Goal: Task Accomplishment & Management: Manage account settings

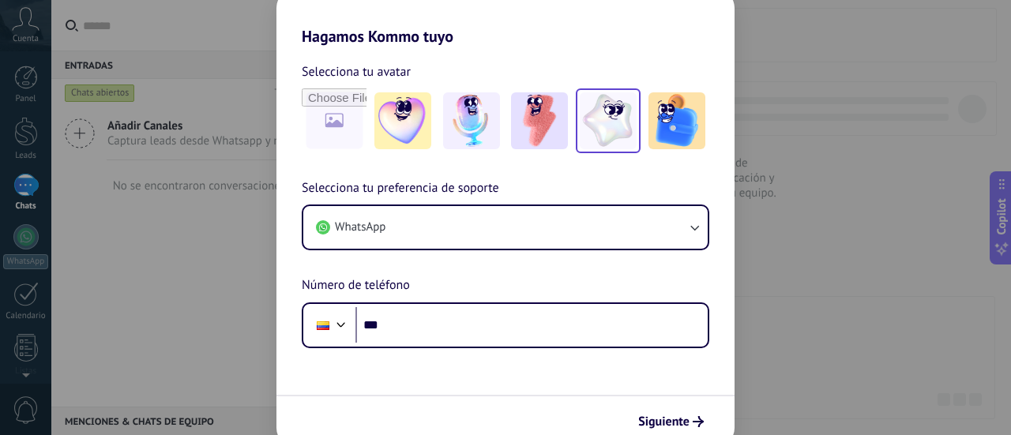
click at [613, 130] on img at bounding box center [608, 120] width 57 height 57
click at [805, 257] on div "Hagamos Kommo tuyo Selecciona tu avatar Restablecer Selecciona tu preferencia d…" at bounding box center [505, 217] width 1011 height 435
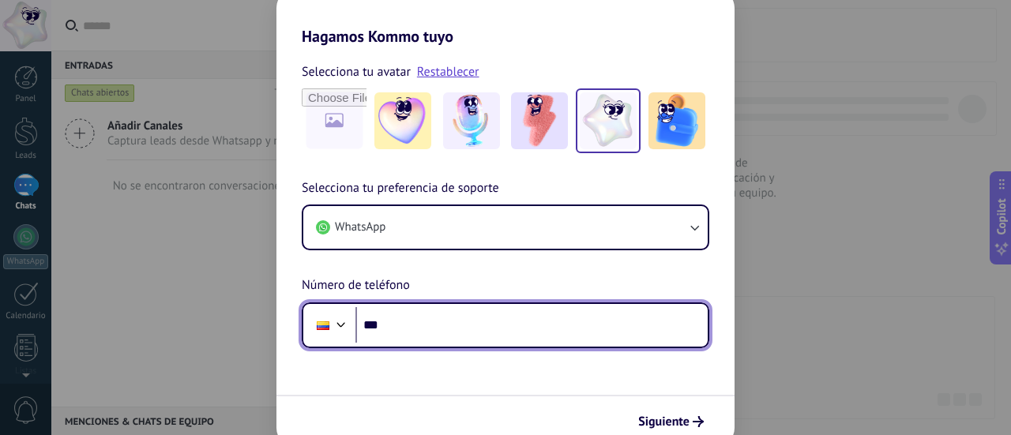
click at [480, 315] on input "***" at bounding box center [531, 325] width 352 height 36
type input "**********"
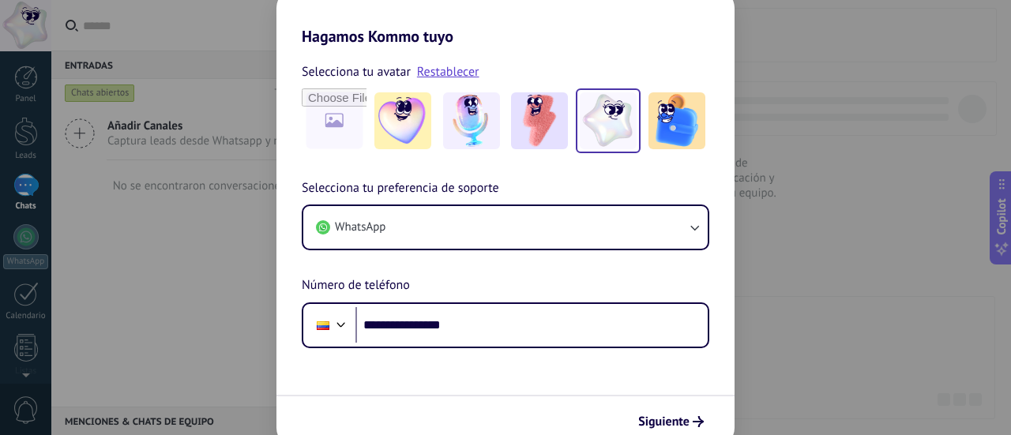
click at [779, 343] on div "**********" at bounding box center [505, 217] width 1011 height 435
click at [694, 419] on icon "submit" at bounding box center [697, 421] width 11 height 11
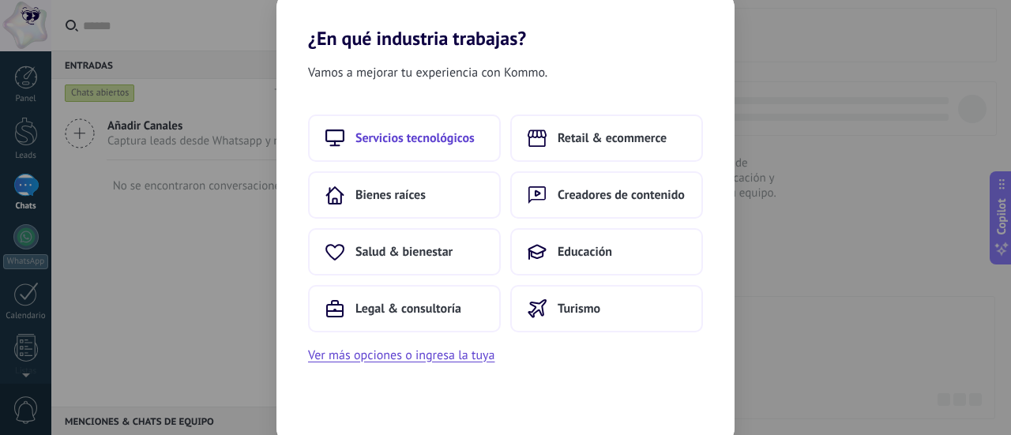
click at [460, 138] on span "Servicios tecnológicos" at bounding box center [414, 138] width 119 height 16
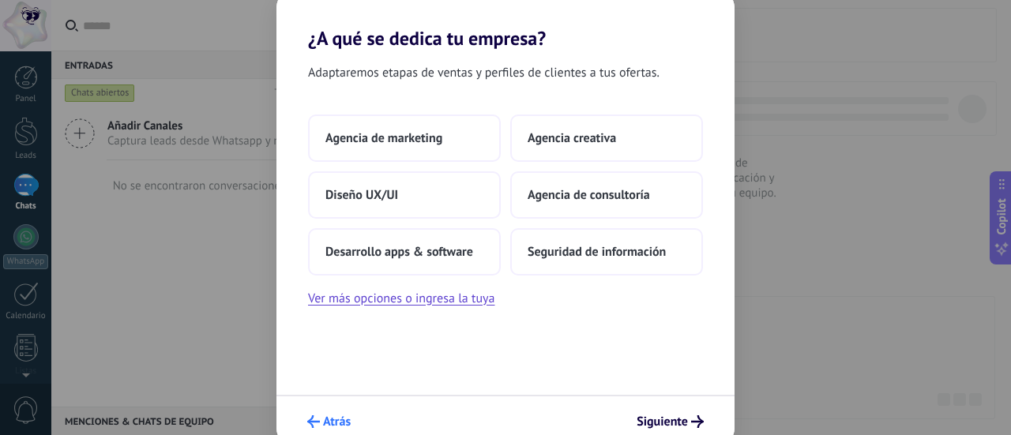
click at [330, 421] on span "Atrás" at bounding box center [337, 421] width 28 height 11
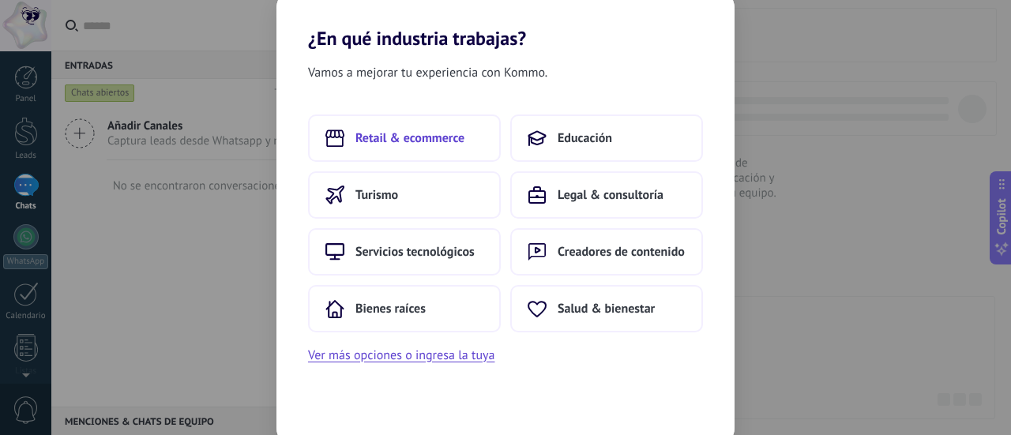
click at [456, 130] on span "Retail & ecommerce" at bounding box center [409, 138] width 109 height 16
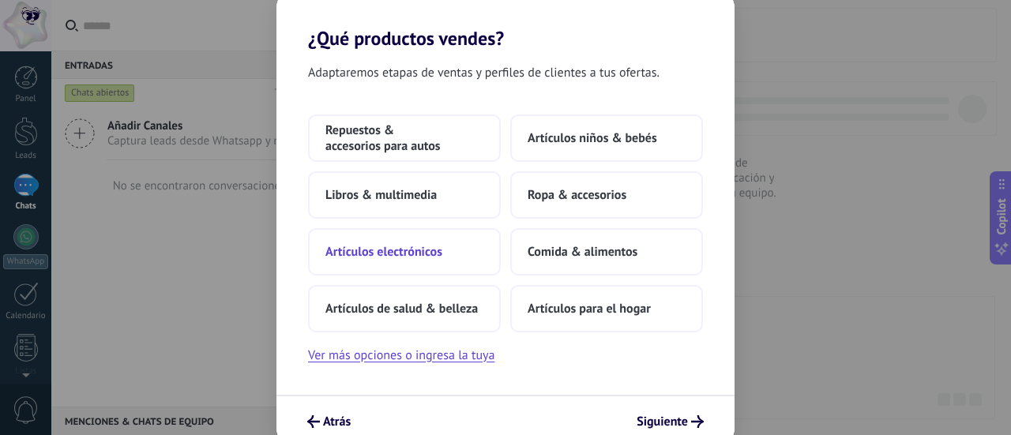
click at [365, 255] on span "Artículos electrónicos" at bounding box center [383, 252] width 117 height 16
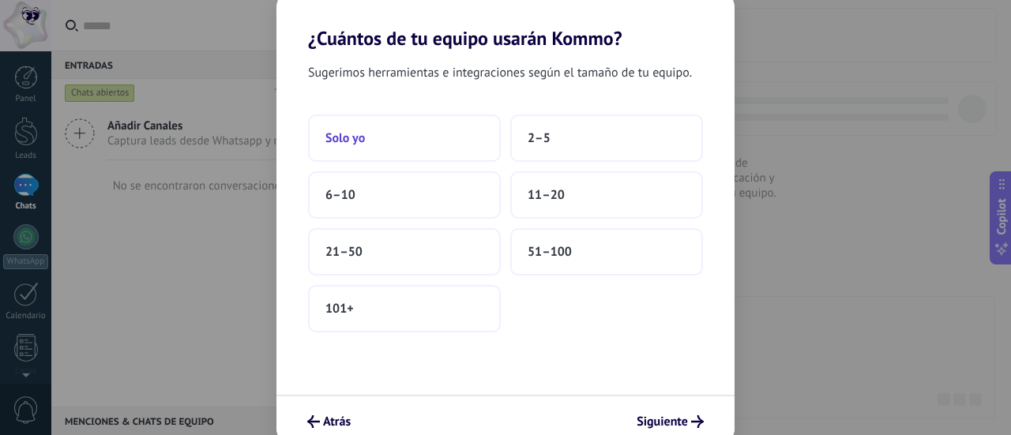
click at [340, 135] on span "Solo yo" at bounding box center [344, 138] width 39 height 16
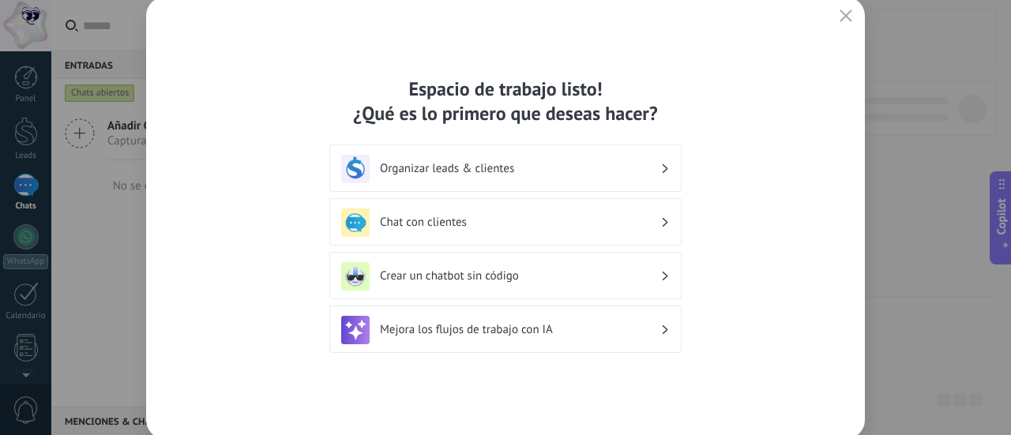
click at [594, 172] on h3 "Organizar leads & clientes" at bounding box center [520, 168] width 280 height 15
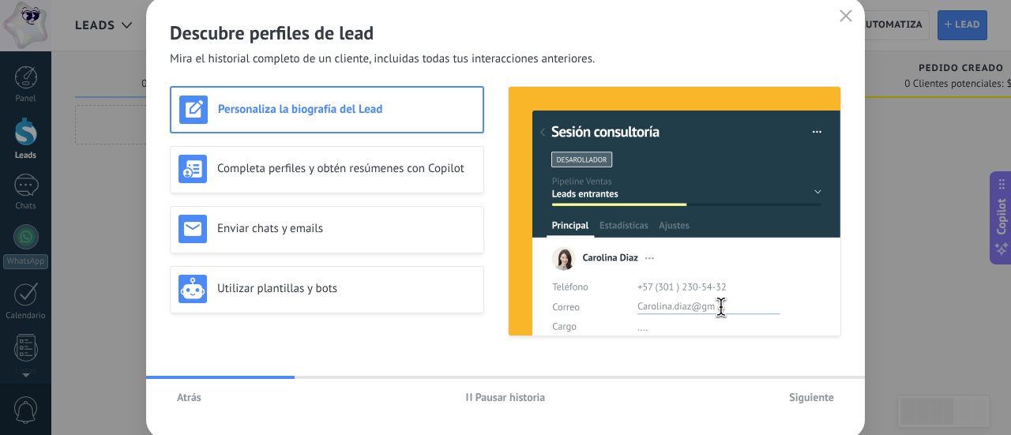
click at [797, 402] on span "Siguiente" at bounding box center [811, 397] width 45 height 11
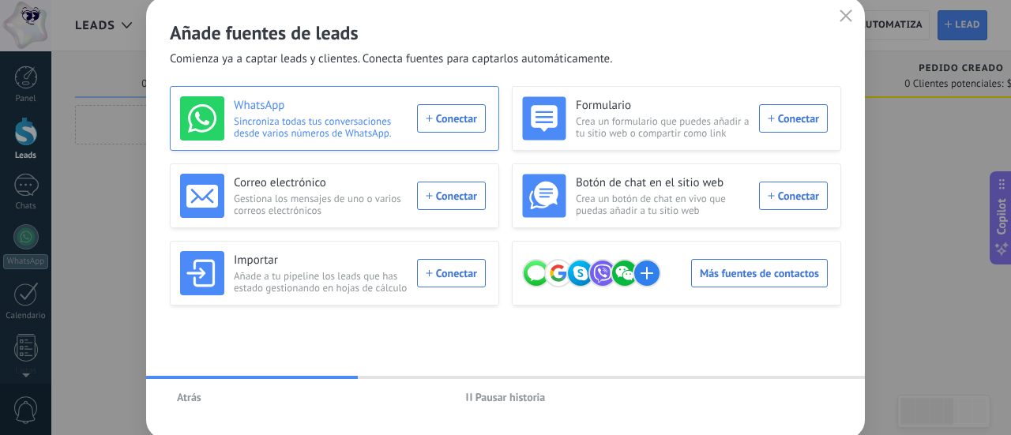
click at [423, 119] on div "WhatsApp Sincroniza todas tus conversaciones desde varios números de WhatsApp. …" at bounding box center [333, 118] width 306 height 44
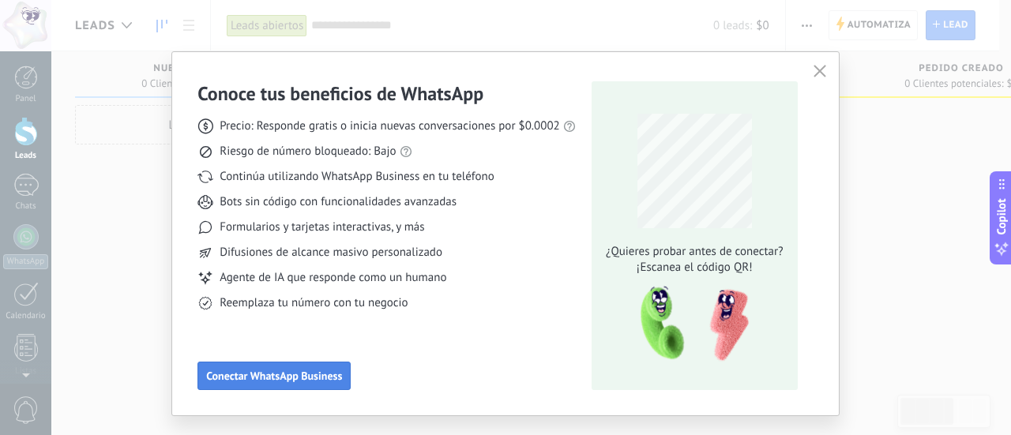
click at [305, 372] on span "Conectar WhatsApp Business" at bounding box center [274, 375] width 136 height 11
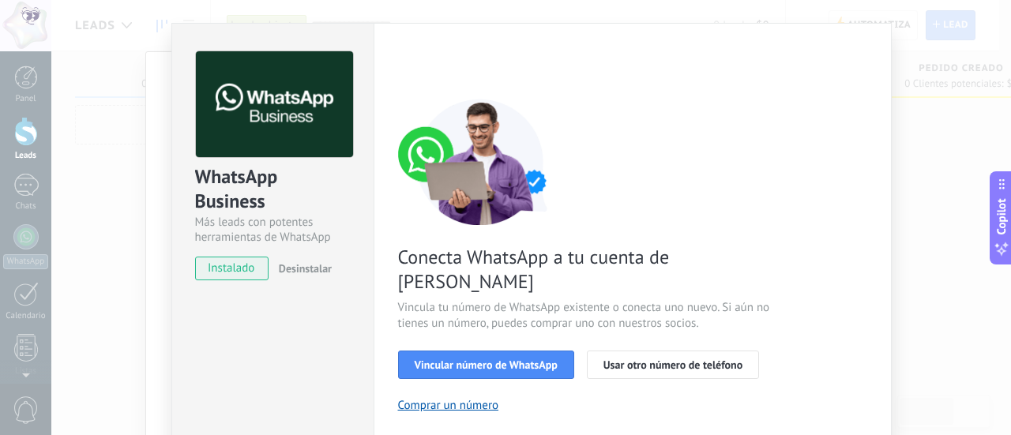
scroll to position [107, 0]
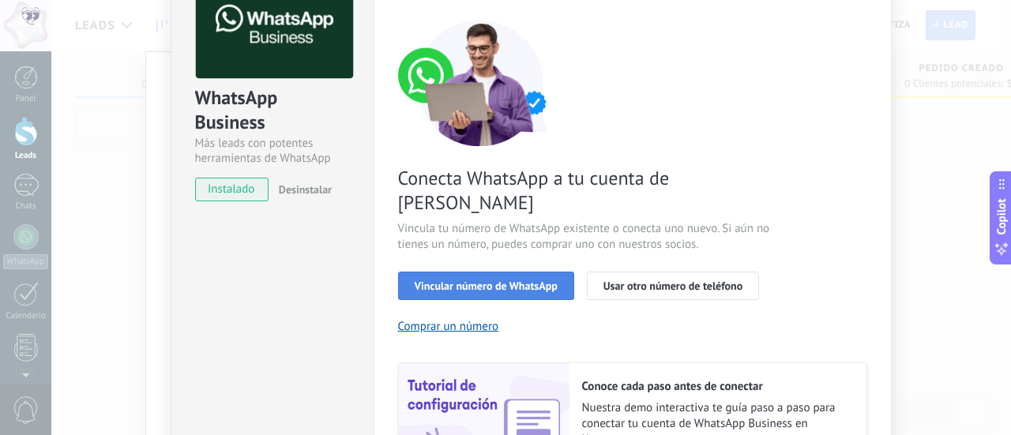
click at [522, 280] on span "Vincular número de WhatsApp" at bounding box center [486, 285] width 143 height 11
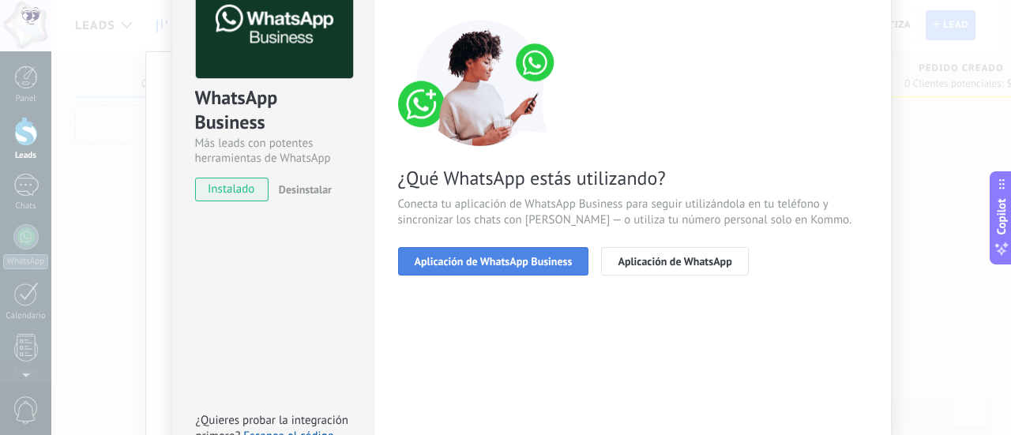
click at [519, 256] on span "Aplicación de WhatsApp Business" at bounding box center [494, 261] width 158 height 11
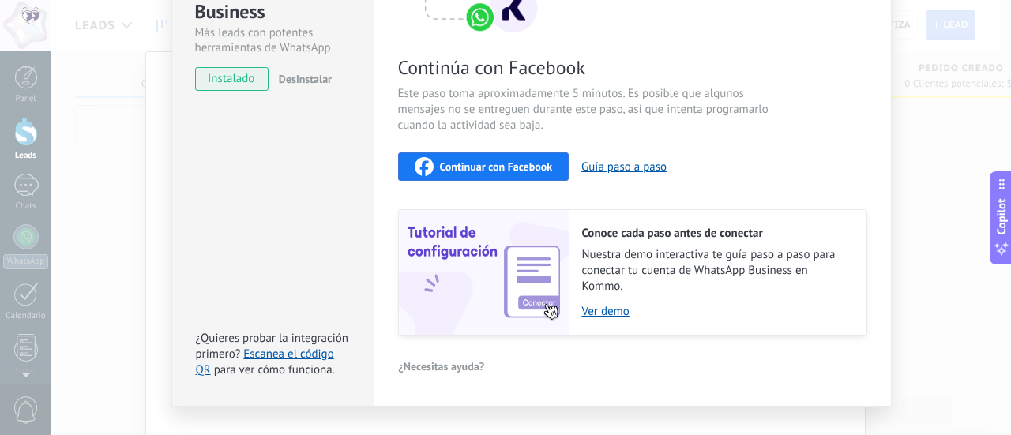
scroll to position [246, 0]
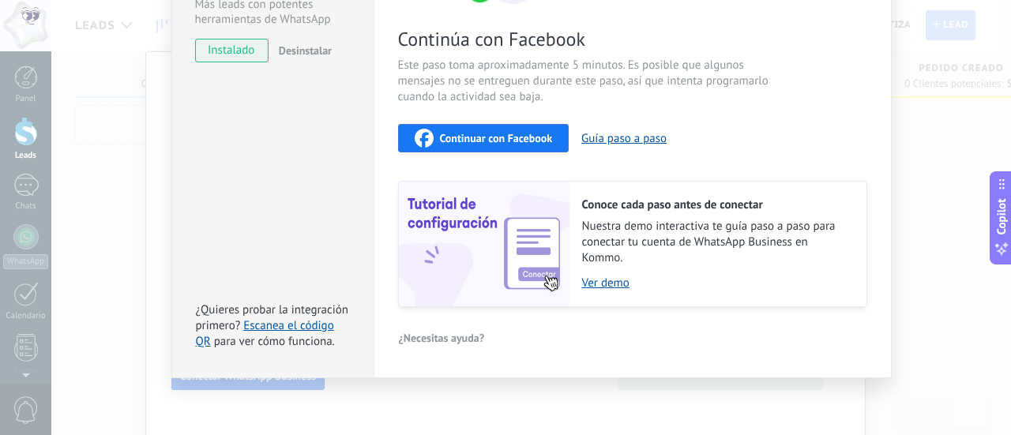
click at [489, 141] on span "Continuar con Facebook" at bounding box center [496, 138] width 113 height 11
click at [520, 143] on span "Continuar con Facebook" at bounding box center [496, 138] width 113 height 11
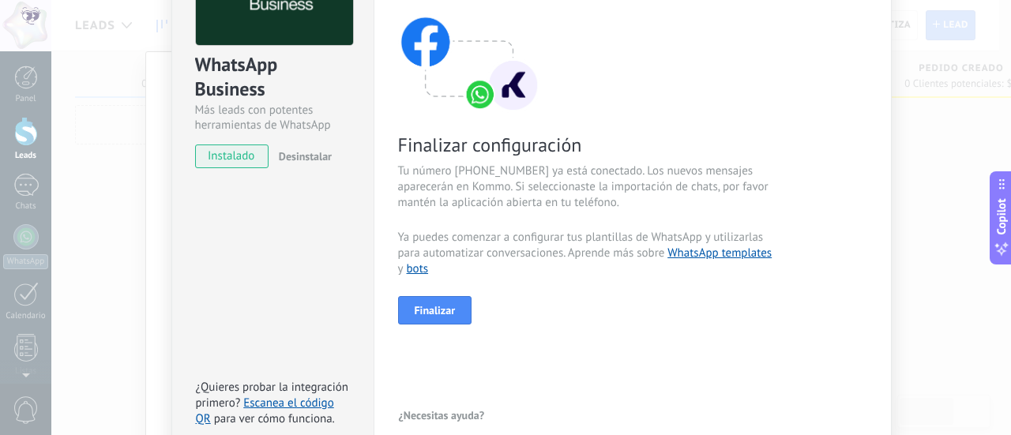
scroll to position [219, 0]
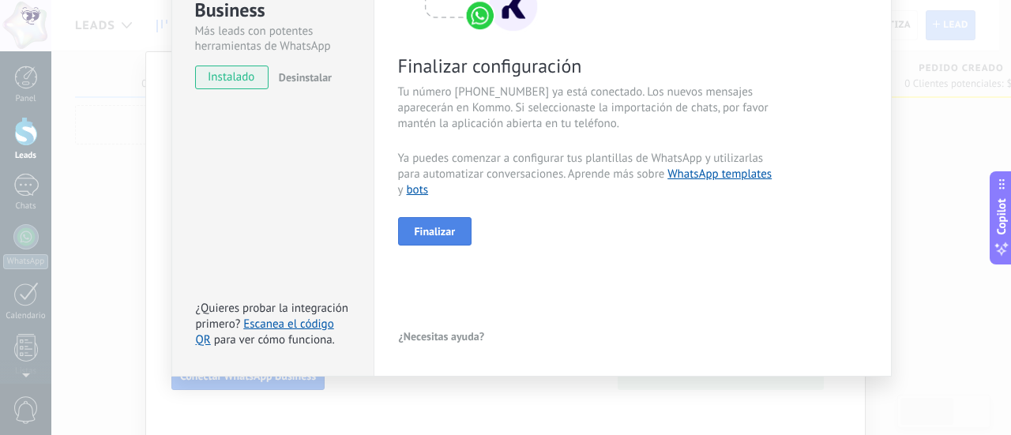
click at [436, 232] on span "Finalizar" at bounding box center [435, 231] width 41 height 11
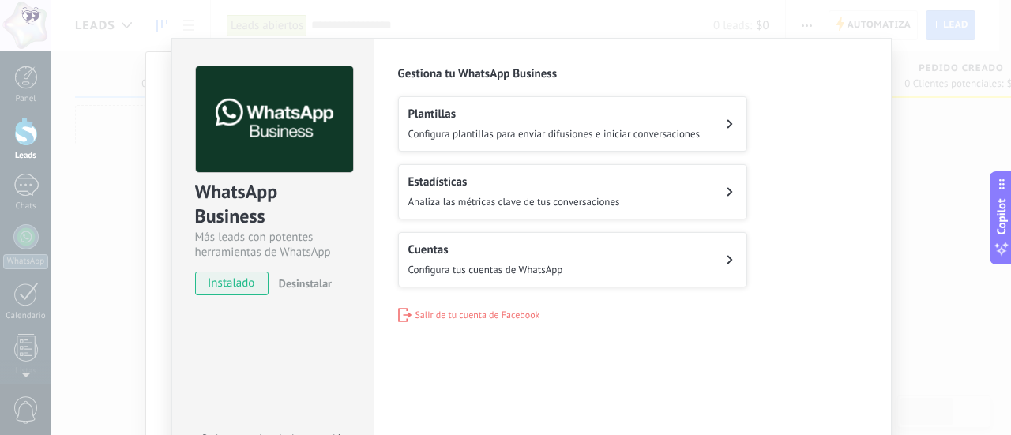
scroll to position [0, 0]
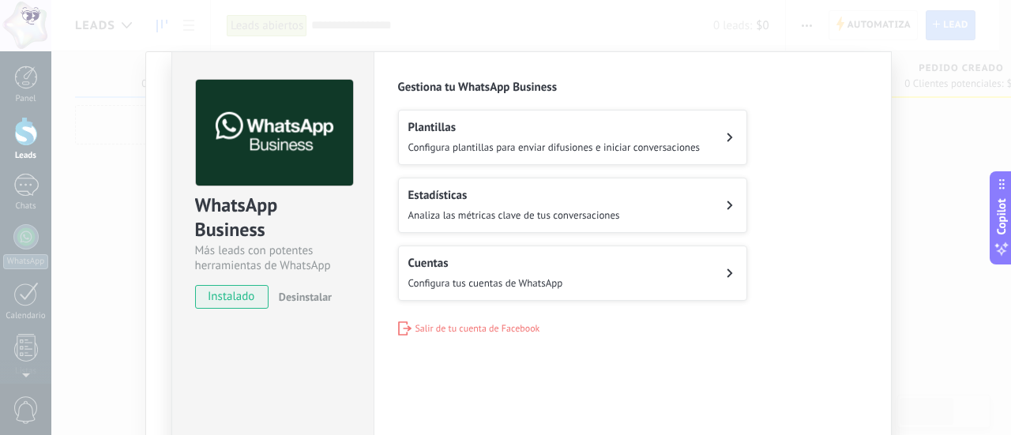
click at [546, 157] on button "Plantillas Configura plantillas para enviar difusiones e iniciar conversaciones" at bounding box center [572, 137] width 349 height 55
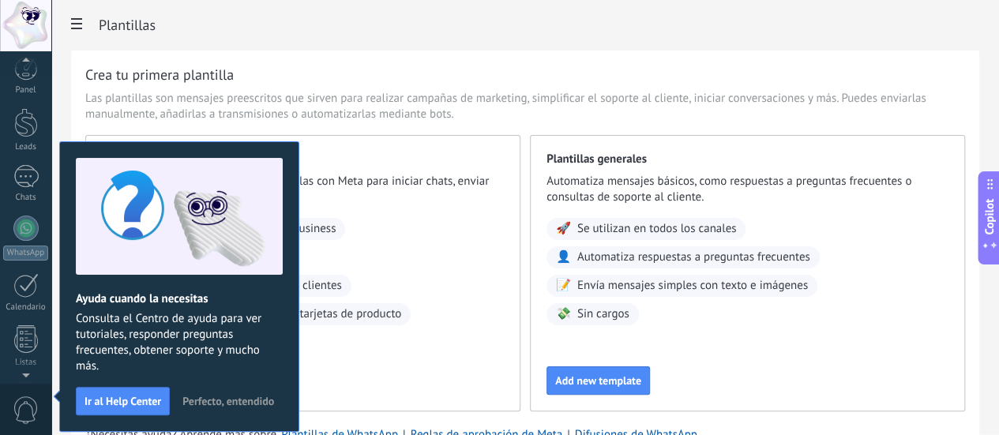
scroll to position [220, 0]
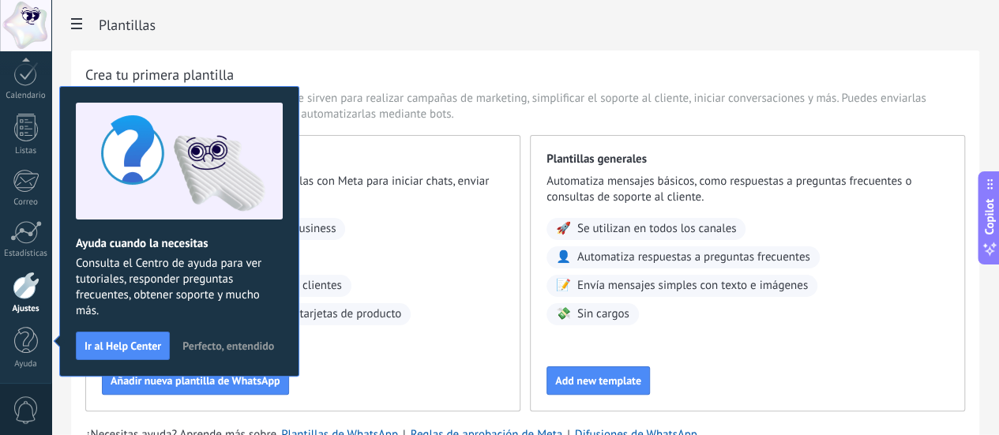
click at [237, 346] on span "Perfecto, entendido" at bounding box center [228, 345] width 92 height 11
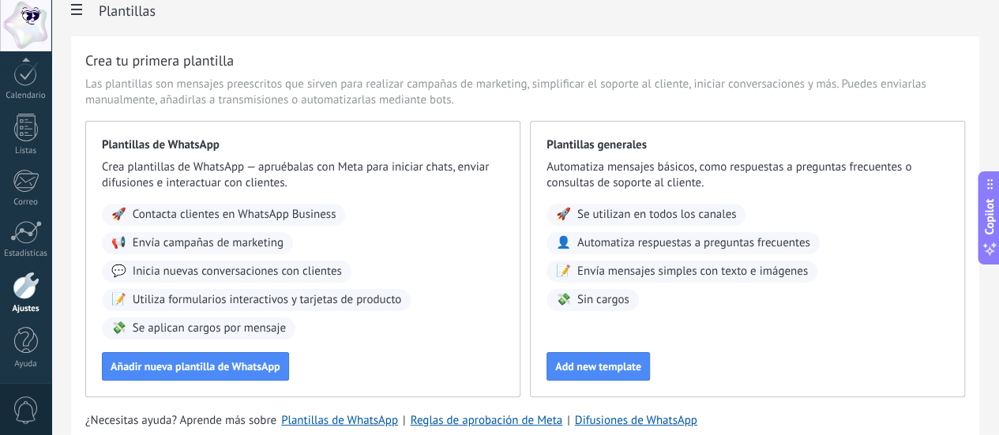
scroll to position [0, 0]
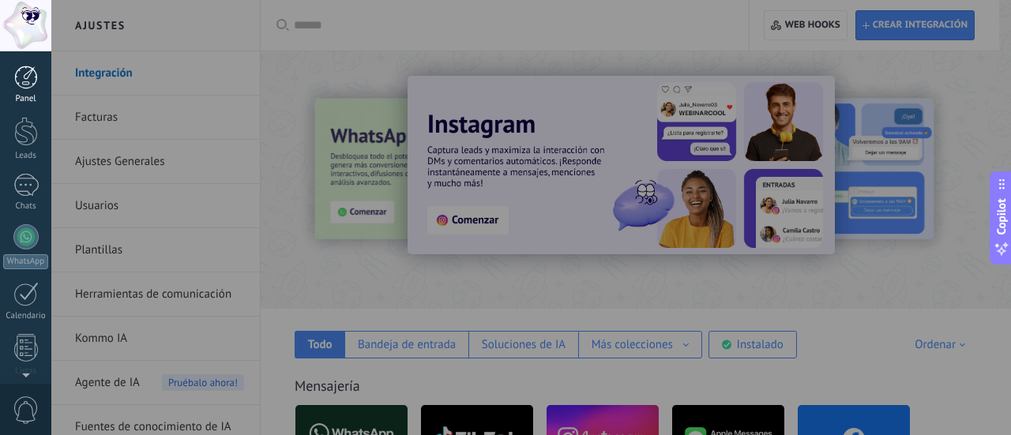
click at [25, 84] on div at bounding box center [26, 78] width 24 height 24
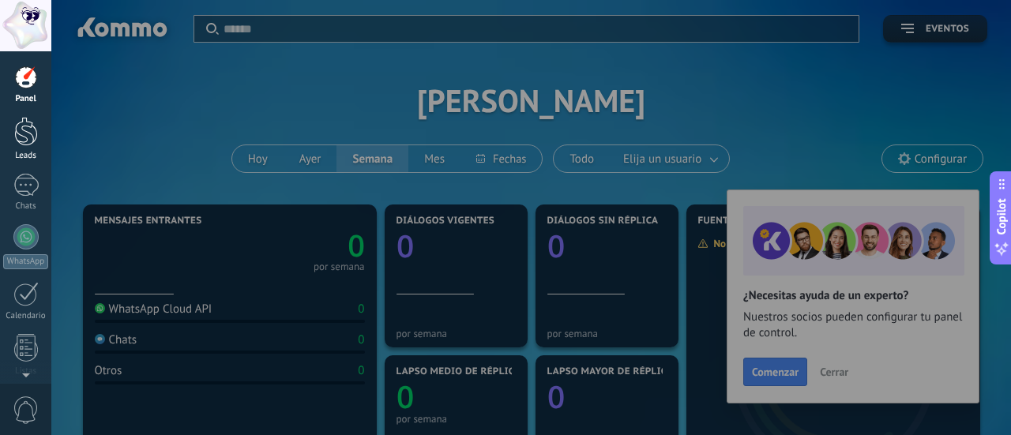
click at [17, 135] on div at bounding box center [26, 131] width 24 height 29
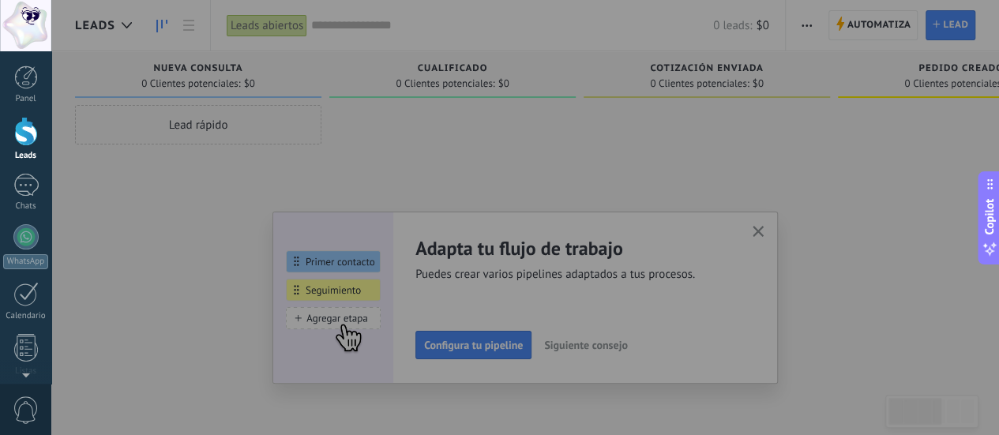
click at [761, 227] on div at bounding box center [550, 217] width 999 height 435
click at [35, 189] on div at bounding box center [25, 185] width 25 height 23
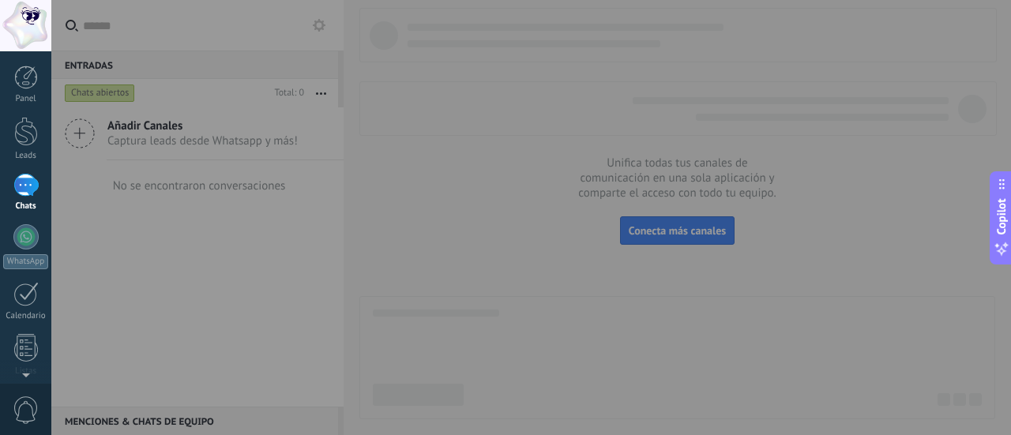
click at [638, 235] on div at bounding box center [556, 217] width 1011 height 435
drag, startPoint x: 556, startPoint y: 174, endPoint x: 516, endPoint y: 206, distance: 50.6
click at [556, 174] on div at bounding box center [556, 217] width 1011 height 435
click at [678, 222] on div at bounding box center [556, 217] width 1011 height 435
click at [117, 91] on div at bounding box center [556, 217] width 1011 height 435
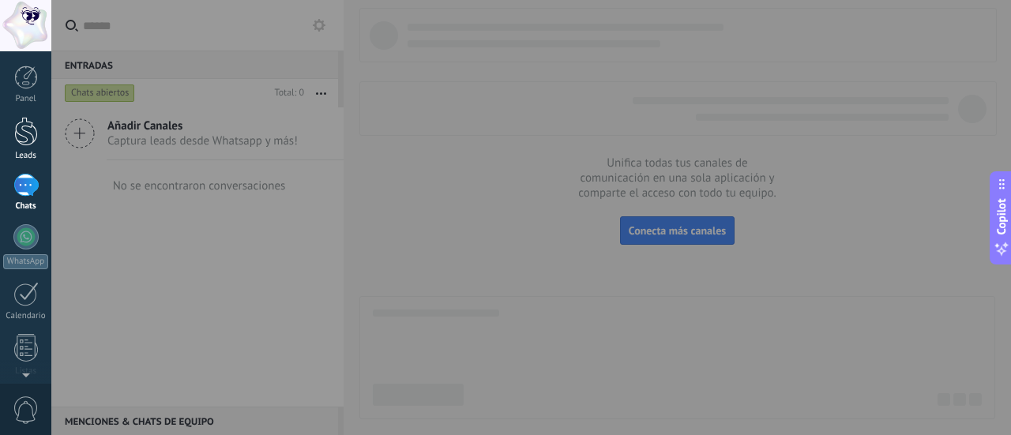
click at [22, 146] on link "Leads" at bounding box center [25, 139] width 51 height 44
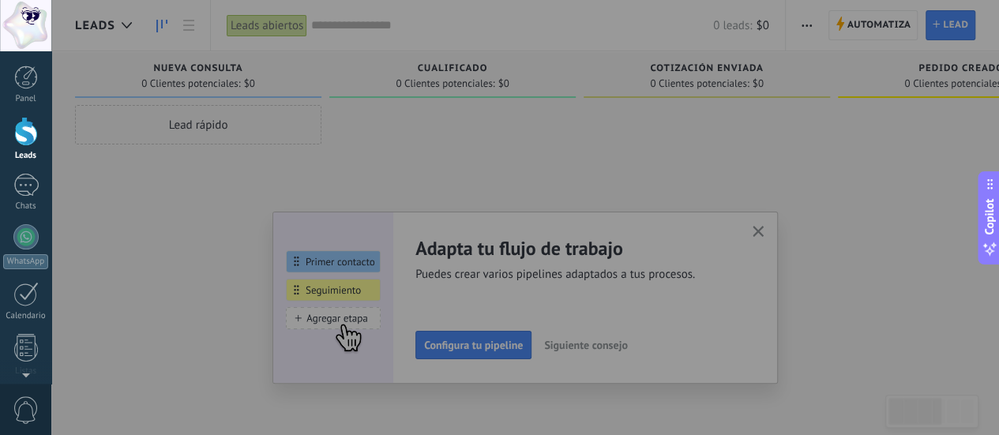
click at [761, 231] on div at bounding box center [550, 217] width 999 height 435
click at [25, 201] on div "Chats" at bounding box center [26, 206] width 46 height 10
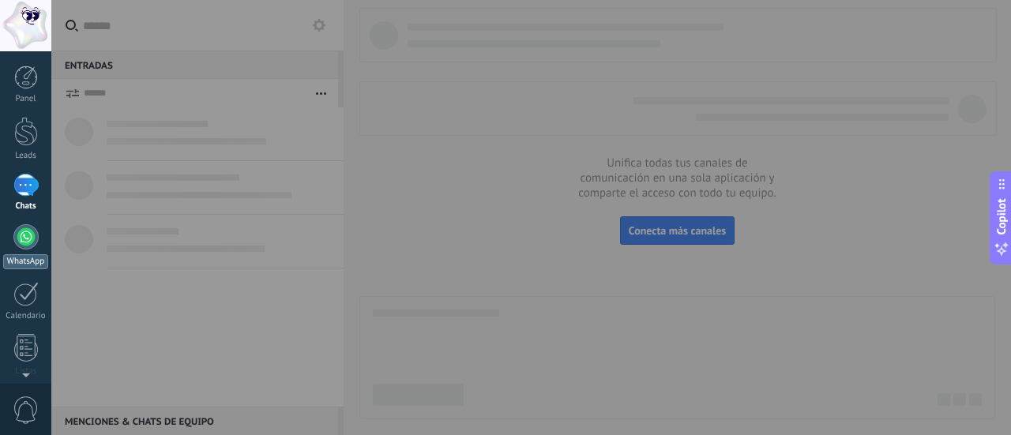
click at [24, 230] on div at bounding box center [25, 236] width 25 height 25
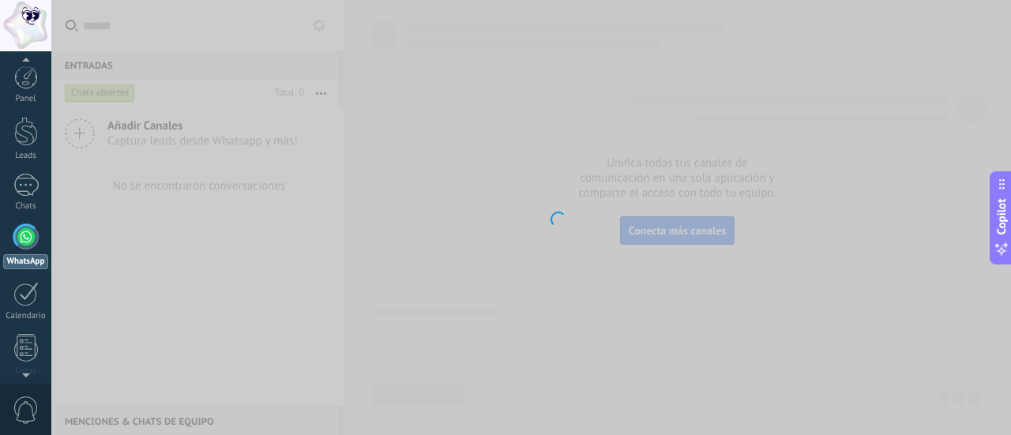
scroll to position [45, 0]
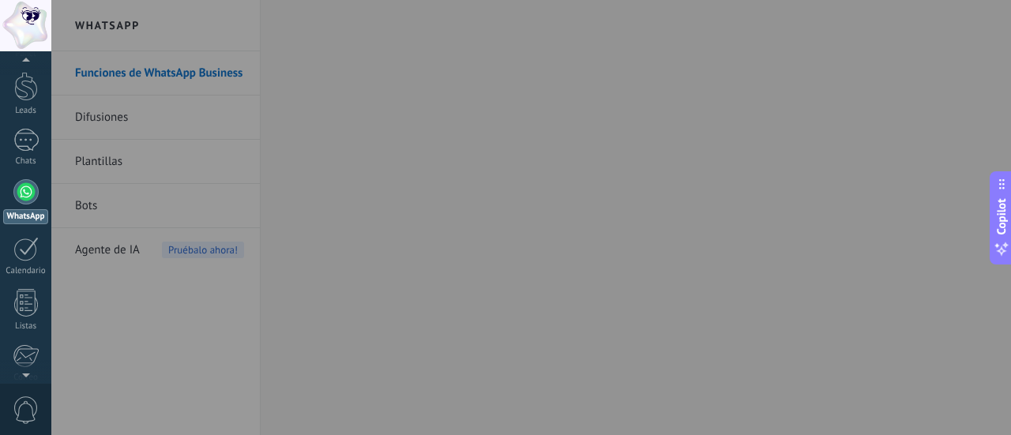
drag, startPoint x: 190, startPoint y: 207, endPoint x: 214, endPoint y: 230, distance: 32.9
click at [199, 206] on div at bounding box center [556, 217] width 1011 height 435
drag, startPoint x: 368, startPoint y: 306, endPoint x: 447, endPoint y: 335, distance: 84.2
click at [373, 320] on div at bounding box center [556, 217] width 1011 height 435
click at [447, 335] on div at bounding box center [556, 217] width 1011 height 435
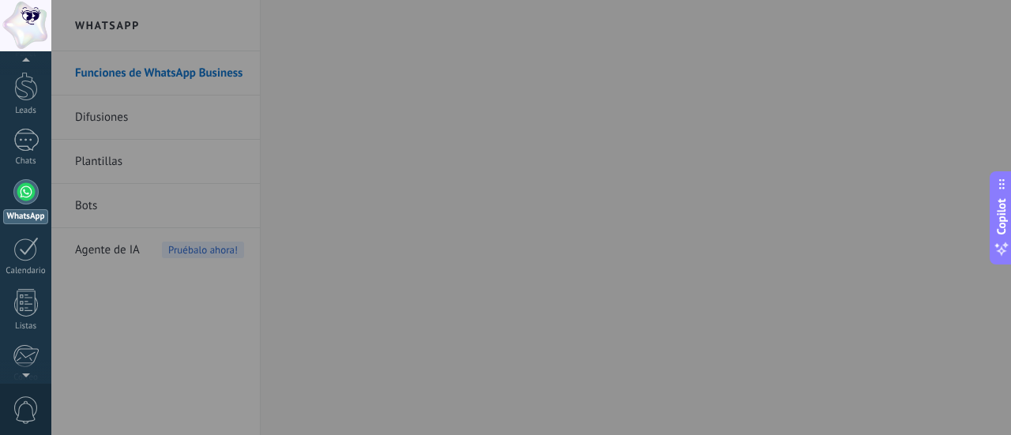
click at [538, 315] on div at bounding box center [556, 217] width 1011 height 435
drag, startPoint x: 107, startPoint y: 96, endPoint x: 101, endPoint y: 103, distance: 8.9
click at [107, 96] on div at bounding box center [556, 217] width 1011 height 435
click at [24, 255] on div at bounding box center [25, 249] width 25 height 24
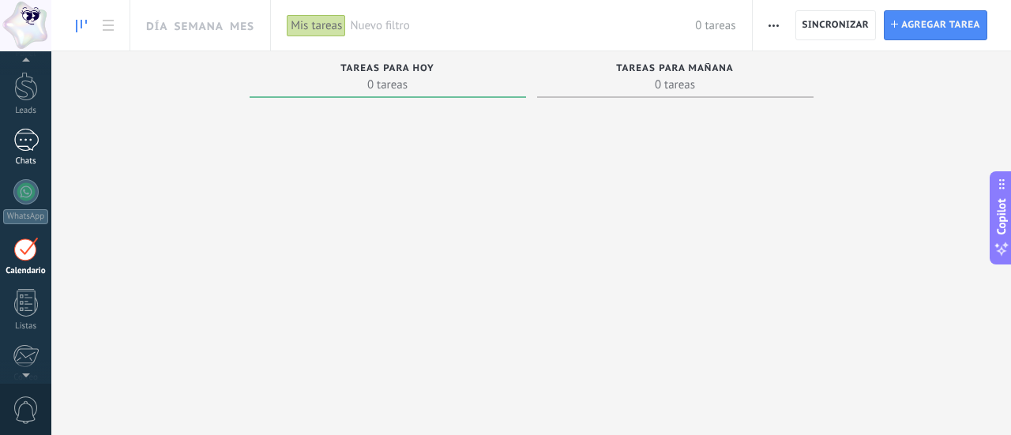
click at [36, 140] on div at bounding box center [25, 140] width 25 height 23
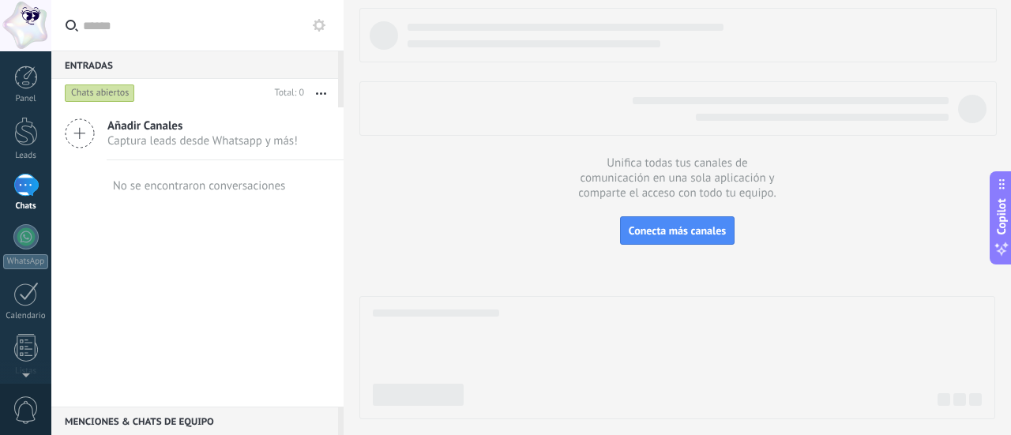
click at [62, 129] on div "Añadir Canales Captura leads desde Whatsapp y más!" at bounding box center [197, 133] width 292 height 53
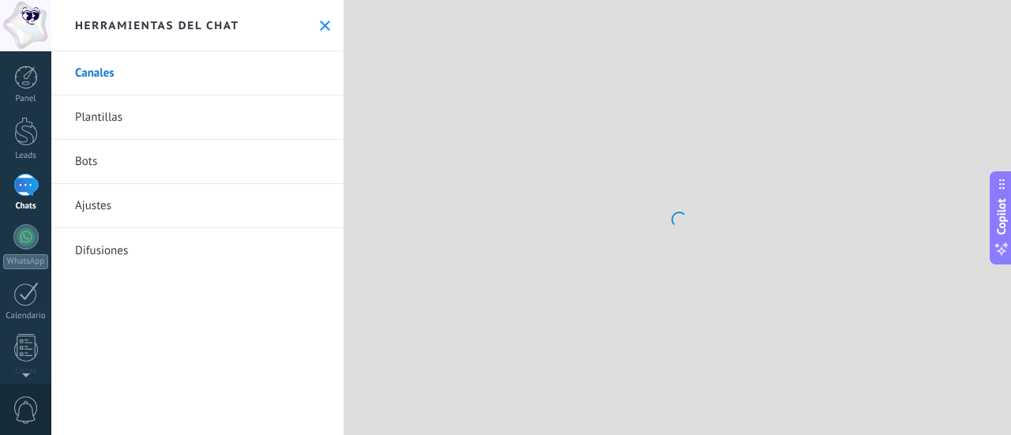
click at [84, 130] on link "Plantillas" at bounding box center [197, 118] width 292 height 44
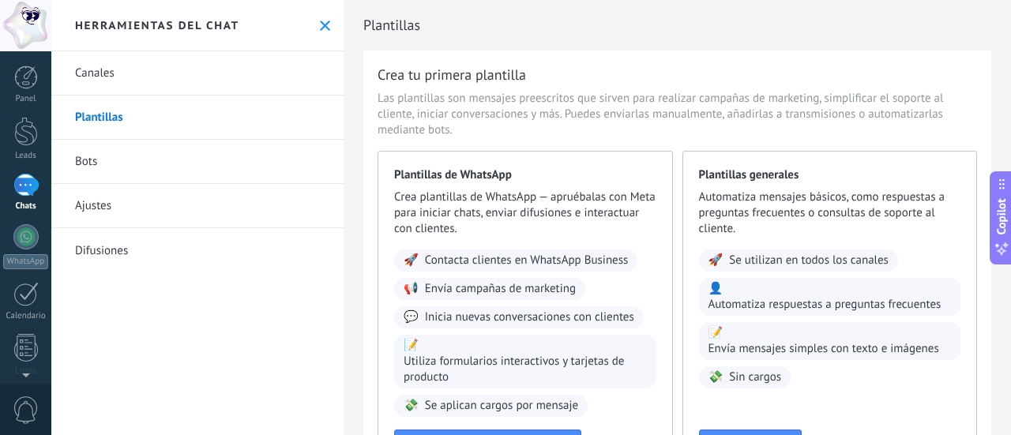
click at [92, 74] on link "Canales" at bounding box center [197, 73] width 292 height 44
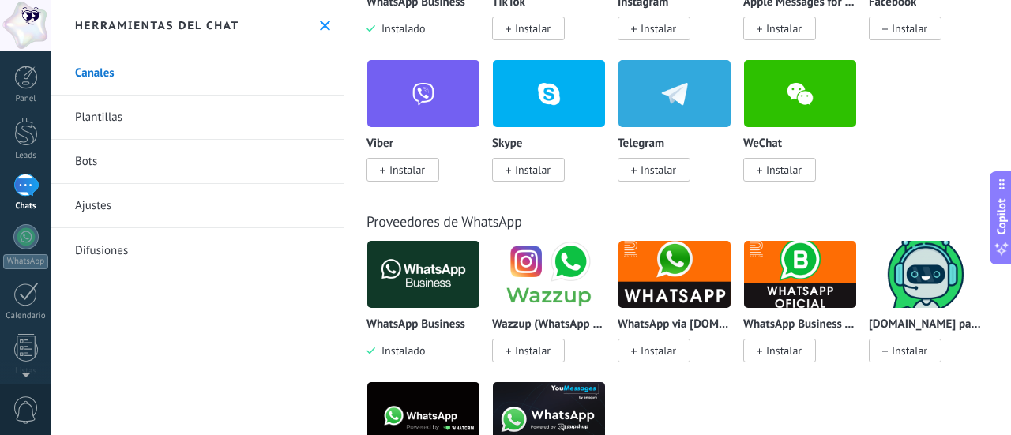
scroll to position [553, 0]
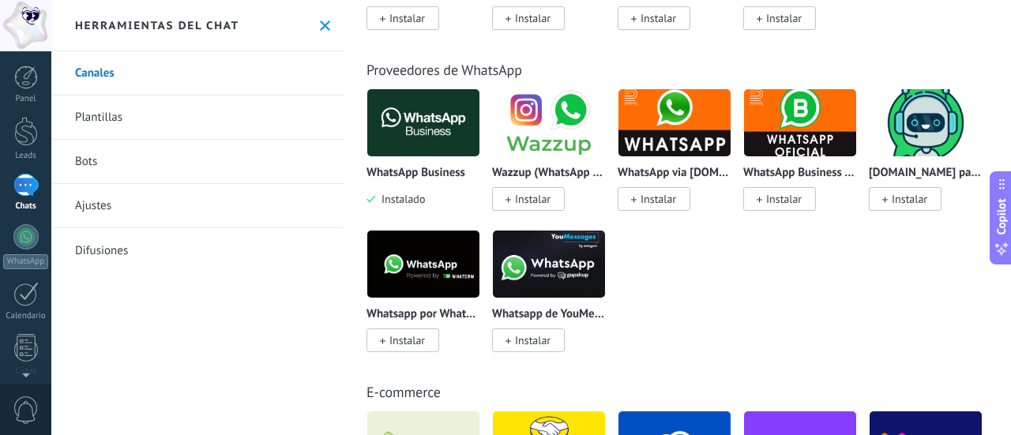
click at [136, 204] on link "Ajustes" at bounding box center [197, 206] width 292 height 44
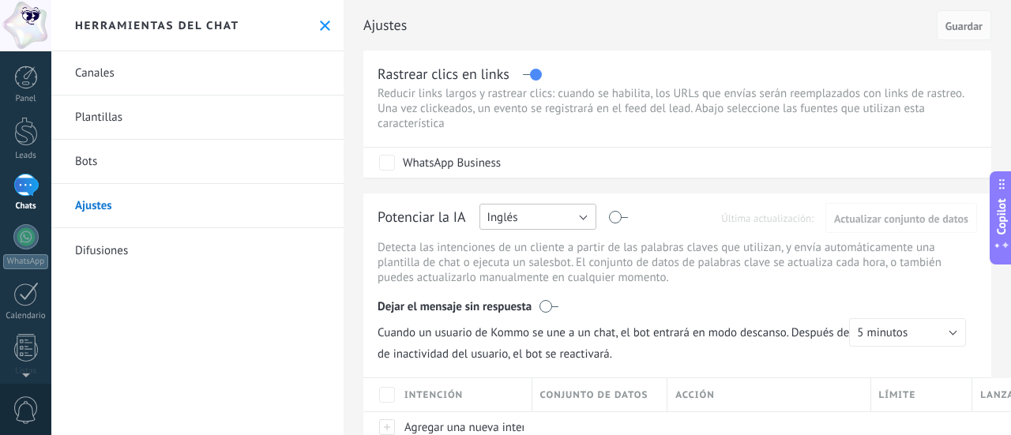
click at [549, 219] on button "Inglés" at bounding box center [537, 217] width 117 height 26
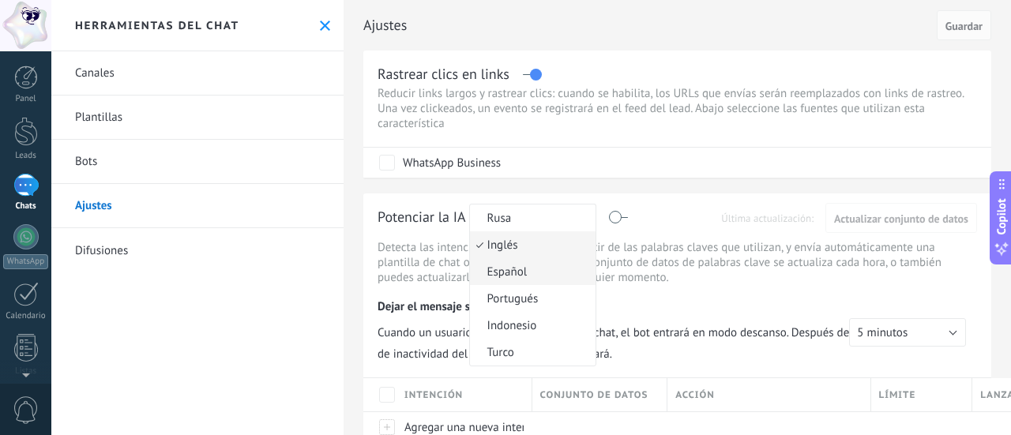
click at [521, 268] on span "Español" at bounding box center [530, 272] width 121 height 15
